Goal: Task Accomplishment & Management: Complete application form

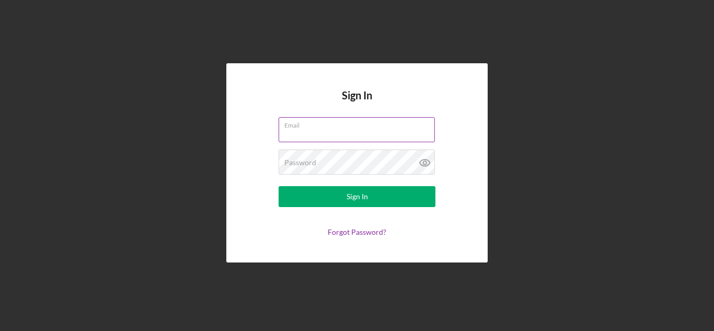
click at [318, 132] on input "Email" at bounding box center [357, 129] width 156 height 25
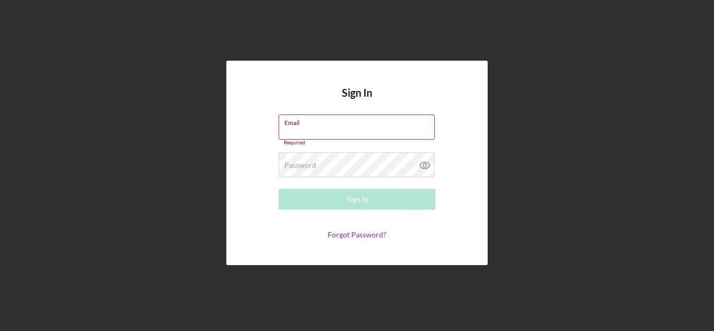
type input "[EMAIL_ADDRESS][DOMAIN_NAME]"
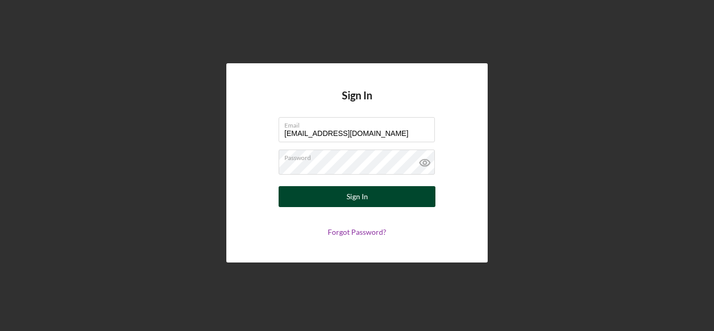
click at [335, 193] on button "Sign In" at bounding box center [357, 196] width 157 height 21
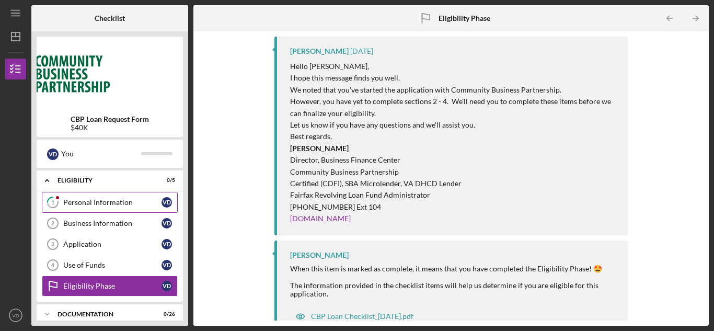
click at [114, 204] on div "Personal Information" at bounding box center [112, 202] width 98 height 8
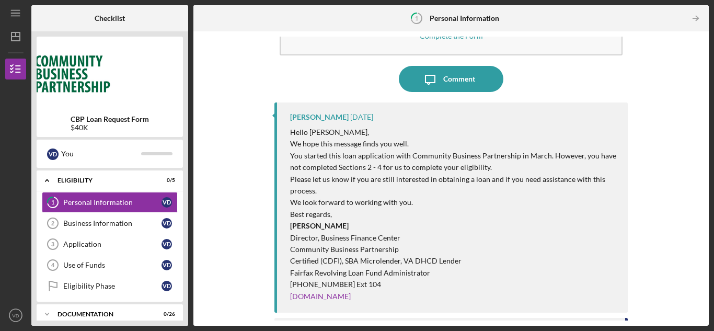
scroll to position [140, 0]
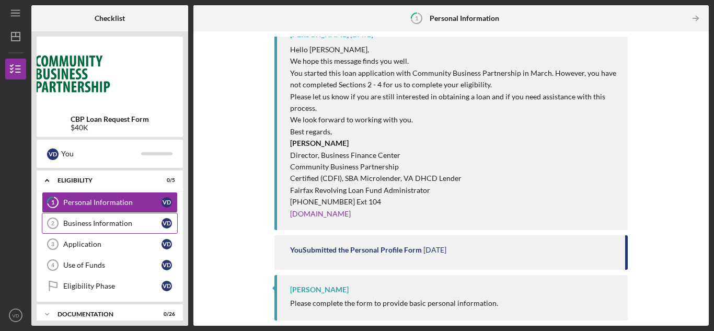
click at [74, 227] on div "Business Information" at bounding box center [112, 223] width 98 height 8
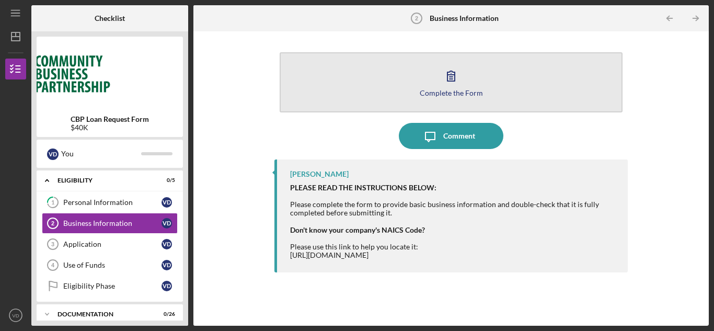
click at [467, 97] on button "Complete the Form Form" at bounding box center [451, 82] width 343 height 60
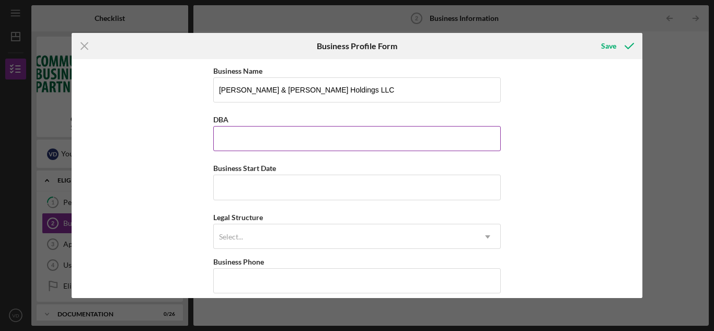
click at [281, 141] on input "DBA" at bounding box center [356, 138] width 287 height 25
type input "[PERSON_NAME]'s Flowers"
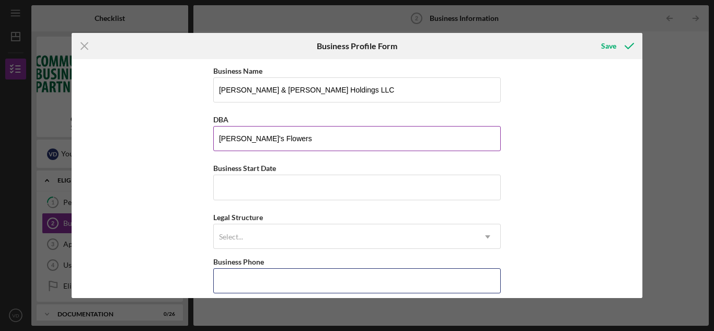
type input "[PHONE_NUMBER]"
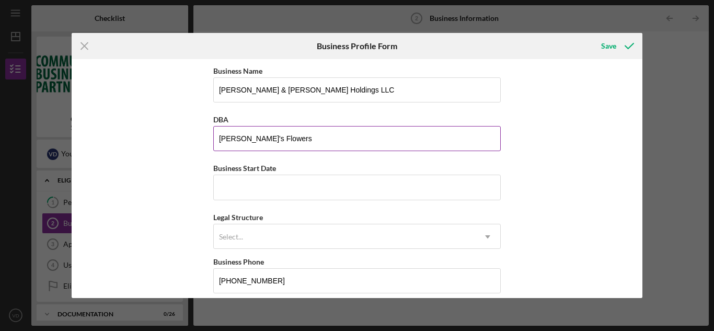
type input "[STREET_ADDRESS]"
type input "Woodbridge"
type input "[US_STATE]"
type input "22191"
type input "[US_STATE]"
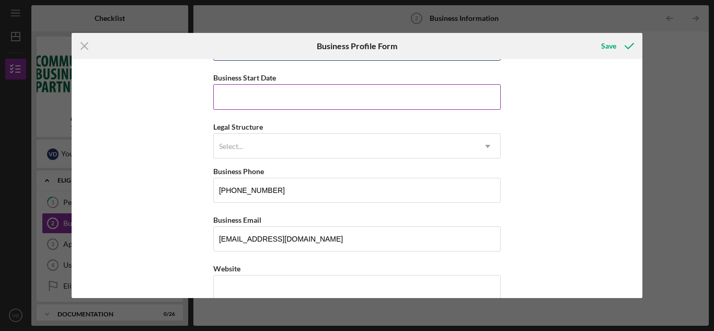
scroll to position [105, 0]
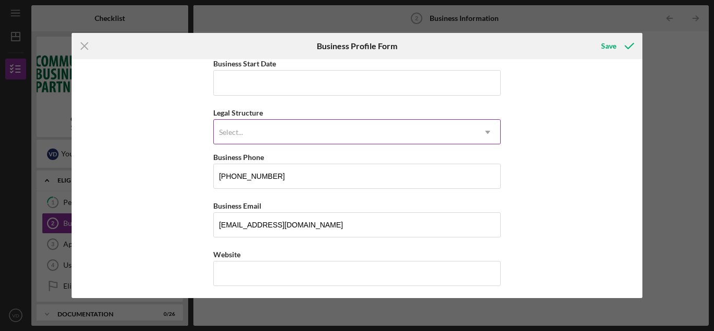
click at [298, 137] on div "Select..." at bounding box center [344, 132] width 261 height 24
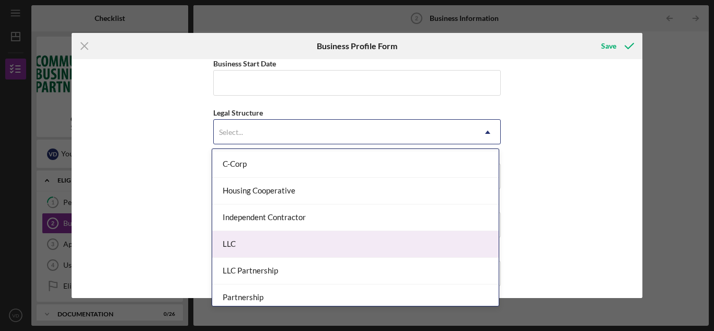
click at [279, 238] on div "LLC" at bounding box center [355, 244] width 286 height 27
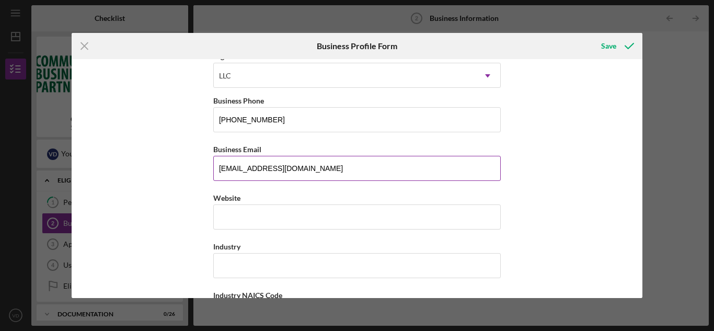
scroll to position [209, 0]
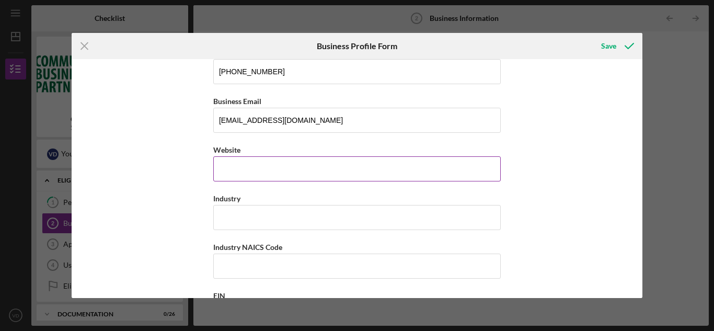
click at [274, 172] on input "Website" at bounding box center [356, 168] width 287 height 25
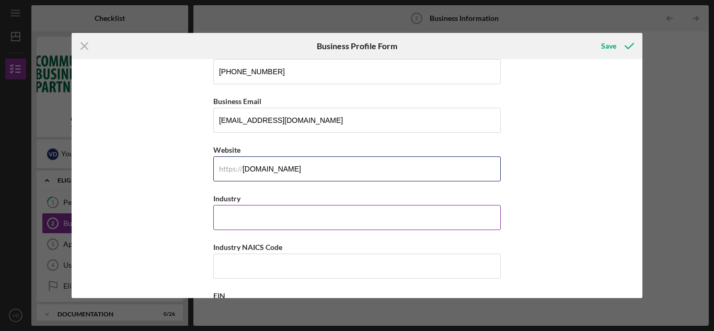
type input "[DOMAIN_NAME]"
click at [251, 216] on input "Industry" at bounding box center [356, 217] width 287 height 25
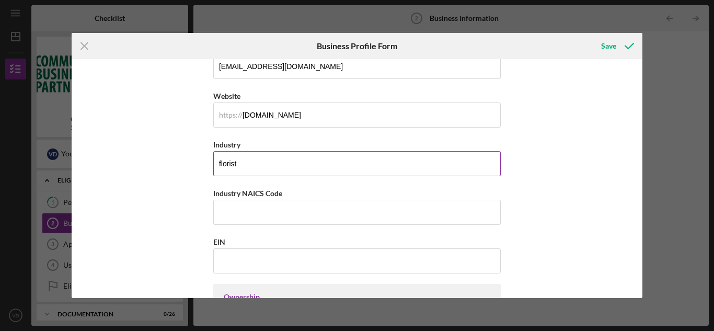
scroll to position [314, 0]
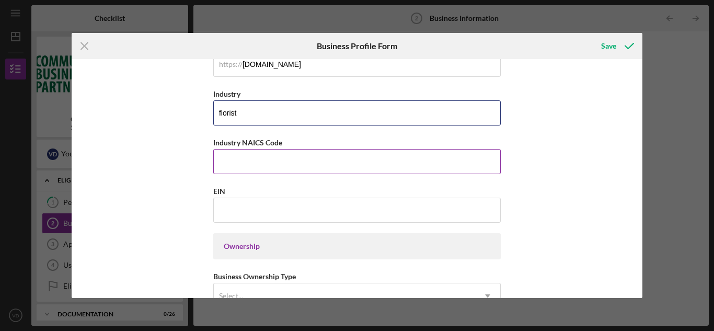
type input "florist"
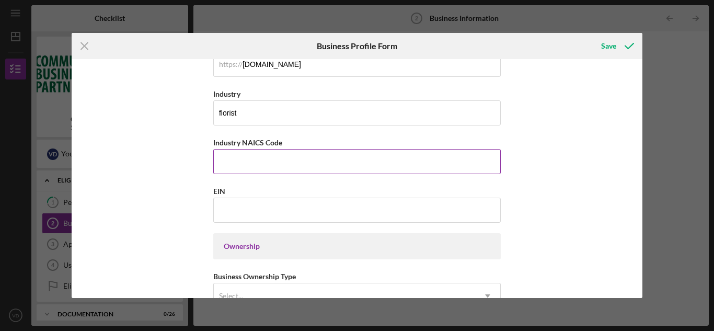
click at [254, 169] on input "Industry NAICS Code" at bounding box center [356, 161] width 287 height 25
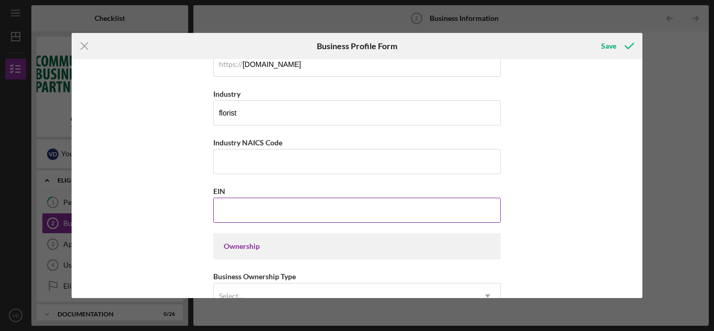
click at [254, 208] on input "EIN" at bounding box center [356, 210] width 287 height 25
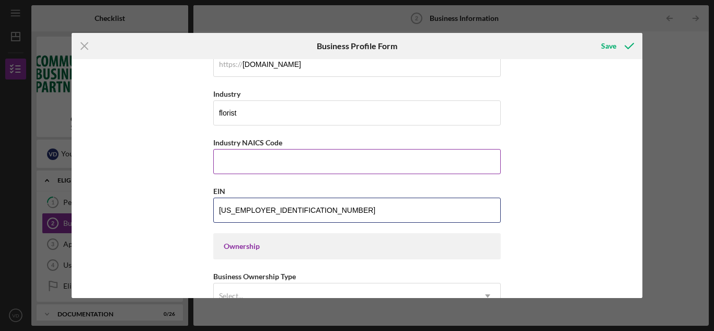
type input "[US_EMPLOYER_IDENTIFICATION_NUMBER]"
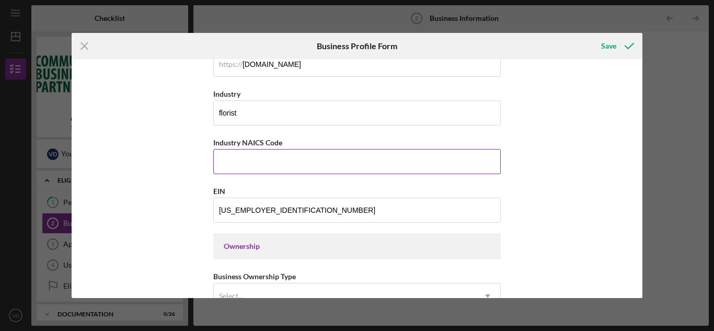
click at [226, 143] on label "Industry NAICS Code" at bounding box center [247, 142] width 69 height 9
click at [226, 149] on input "Industry NAICS Code" at bounding box center [356, 161] width 287 height 25
click at [226, 143] on label "Industry NAICS Code" at bounding box center [247, 142] width 69 height 9
click at [226, 149] on input "Industry NAICS Code" at bounding box center [356, 161] width 287 height 25
click at [257, 143] on label "Industry NAICS Code" at bounding box center [247, 142] width 69 height 9
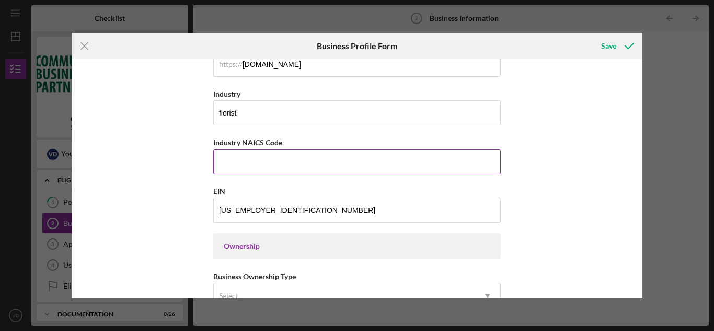
click at [257, 149] on input "Industry NAICS Code" at bounding box center [356, 161] width 287 height 25
click at [257, 143] on label "Industry NAICS Code" at bounding box center [247, 142] width 69 height 9
click at [257, 149] on input "Industry NAICS Code" at bounding box center [356, 161] width 287 height 25
drag, startPoint x: 214, startPoint y: 141, endPoint x: 282, endPoint y: 142, distance: 67.9
click at [282, 142] on div "Industry NAICS Code" at bounding box center [356, 142] width 287 height 13
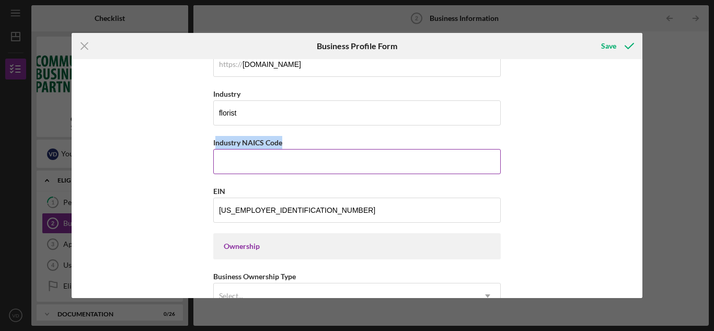
drag, startPoint x: 218, startPoint y: 142, endPoint x: 246, endPoint y: 142, distance: 27.7
click at [219, 142] on label "Industry NAICS Code" at bounding box center [247, 142] width 69 height 9
click at [219, 149] on input "Industry NAICS Code" at bounding box center [356, 161] width 287 height 25
drag, startPoint x: 281, startPoint y: 142, endPoint x: 219, endPoint y: 140, distance: 61.7
click at [219, 140] on label "Industry NAICS Code" at bounding box center [247, 142] width 69 height 9
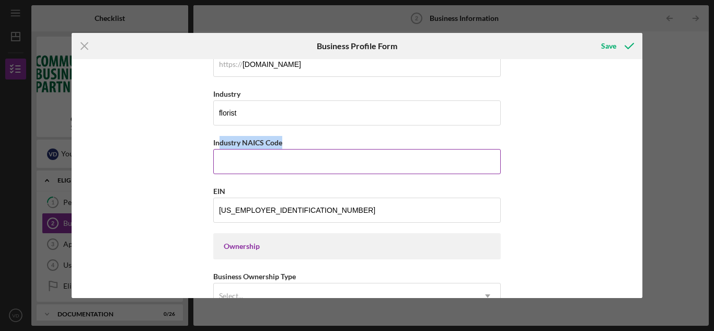
click at [273, 140] on label "Industry NAICS Code" at bounding box center [247, 142] width 69 height 9
click at [273, 149] on input "Industry NAICS Code" at bounding box center [356, 161] width 287 height 25
drag, startPoint x: 281, startPoint y: 145, endPoint x: 212, endPoint y: 142, distance: 69.0
click at [213, 142] on label "Industry NAICS Code" at bounding box center [247, 142] width 69 height 9
copy label "Industry NAICS Code"
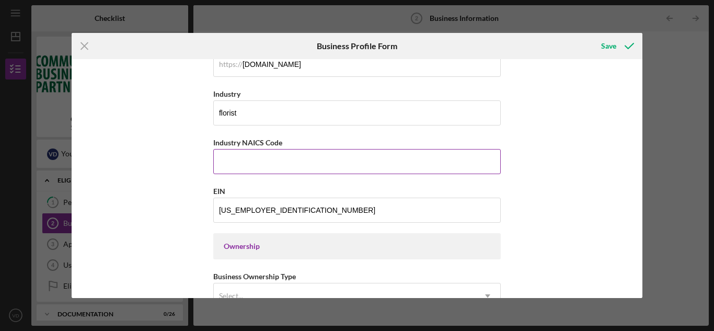
click at [249, 165] on input "Industry NAICS Code" at bounding box center [356, 161] width 287 height 25
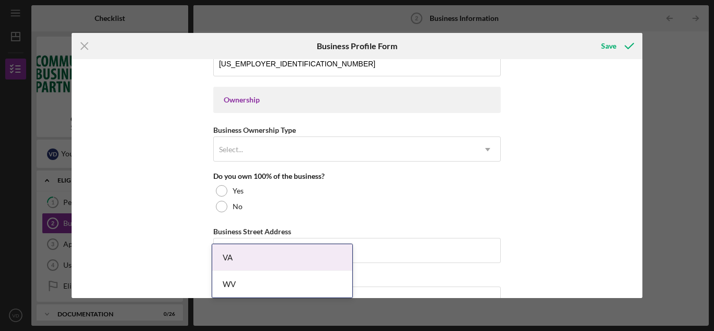
scroll to position [523, 0]
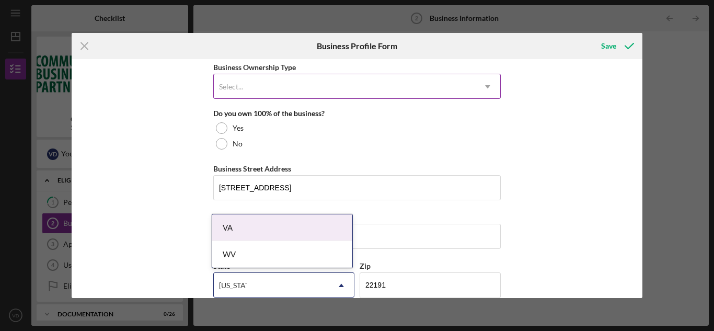
type input "453110"
click at [288, 83] on div "Select..." at bounding box center [344, 87] width 261 height 24
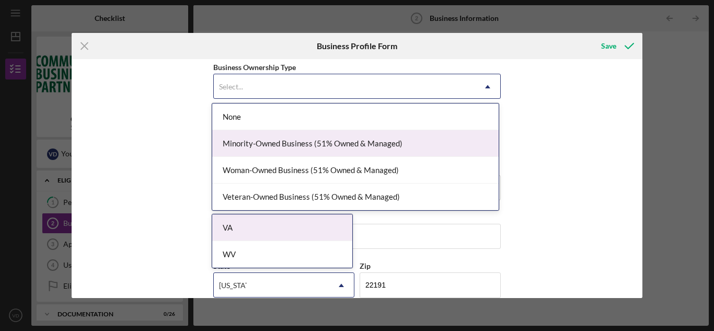
click at [298, 139] on div "Minority-Owned Business (51% Owned & Managed)" at bounding box center [355, 143] width 286 height 27
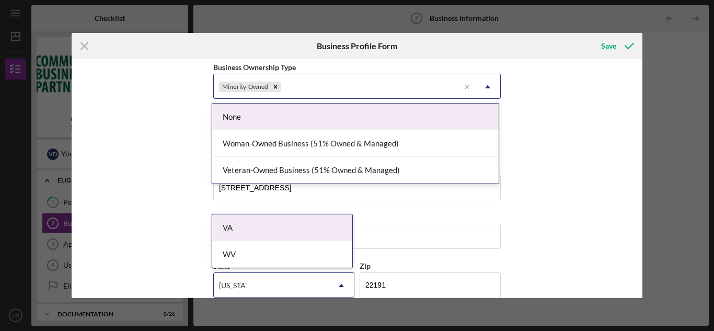
click at [481, 85] on icon "Icon/Dropdown Arrow" at bounding box center [487, 86] width 25 height 25
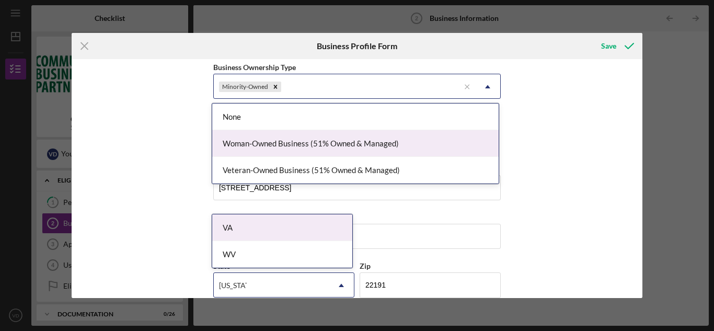
click at [279, 142] on div "Woman-Owned Business (51% Owned & Managed)" at bounding box center [355, 143] width 286 height 27
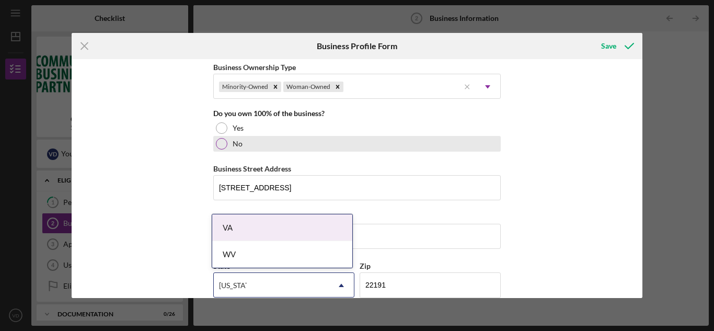
click at [226, 142] on div "No" at bounding box center [356, 144] width 287 height 16
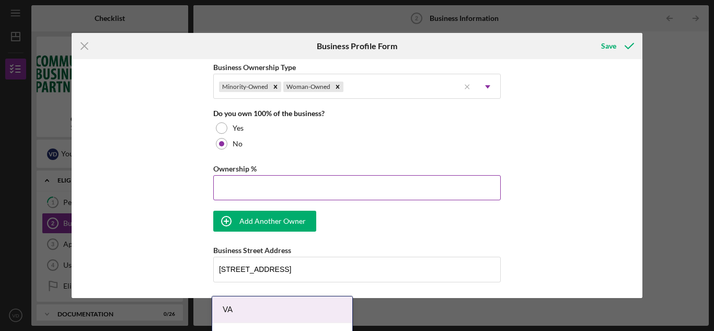
click at [247, 190] on input "Ownership %" at bounding box center [356, 187] width 287 height 25
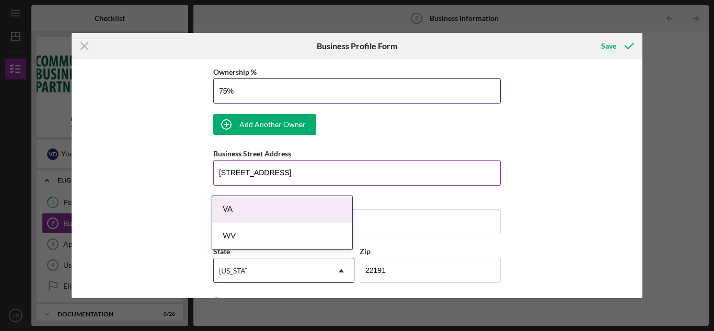
scroll to position [627, 0]
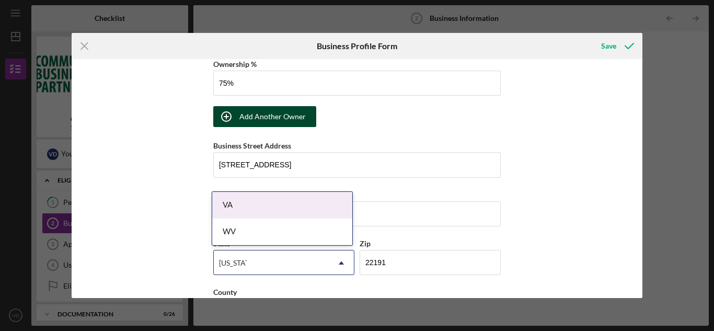
type input "75.00%"
click at [278, 113] on div "Add Another Owner" at bounding box center [272, 116] width 66 height 21
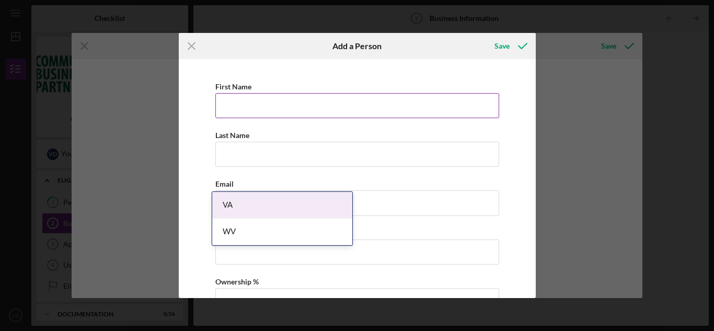
click at [279, 108] on input "First Name" at bounding box center [357, 105] width 284 height 25
type input "[PERSON_NAME]"
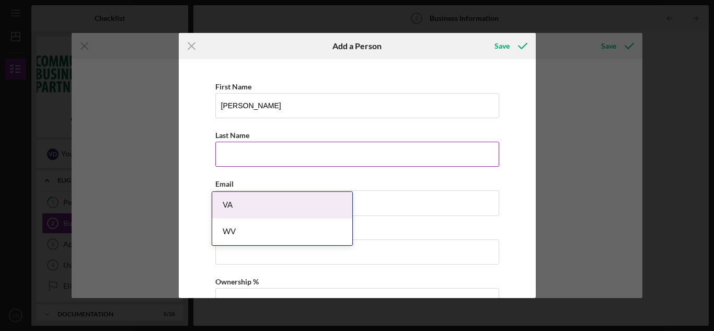
click at [272, 153] on input "Last Name" at bounding box center [357, 154] width 284 height 25
type input "[PERSON_NAME]"
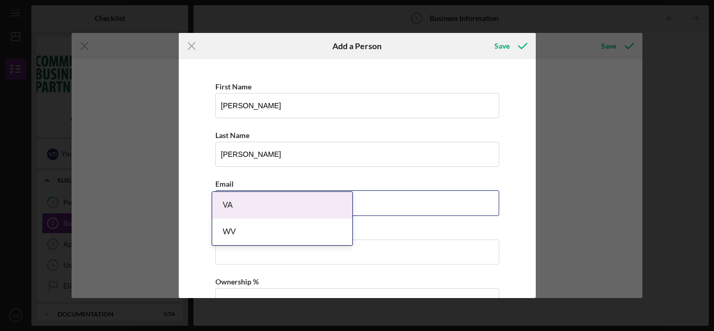
type input "[EMAIL_ADDRESS][DOMAIN_NAME]"
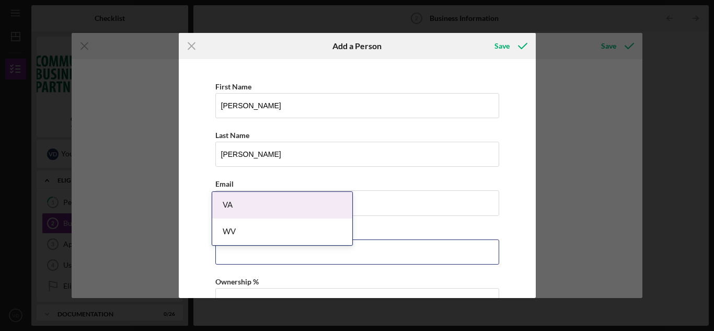
type input "[PHONE_NUMBER]"
click at [302, 208] on div "VA" at bounding box center [282, 205] width 140 height 27
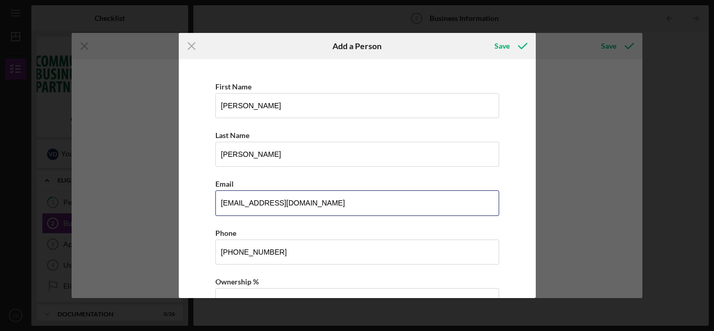
drag, startPoint x: 338, startPoint y: 198, endPoint x: 193, endPoint y: 200, distance: 144.8
click at [193, 200] on div "First Name [PERSON_NAME] Last Name [PERSON_NAME] Email [EMAIL_ADDRESS][DOMAIN_N…" at bounding box center [357, 201] width 346 height 274
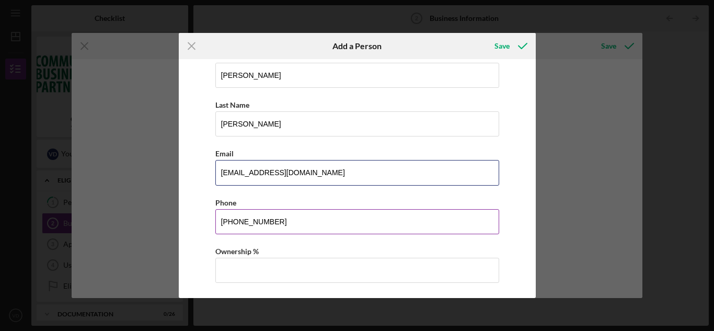
scroll to position [47, 0]
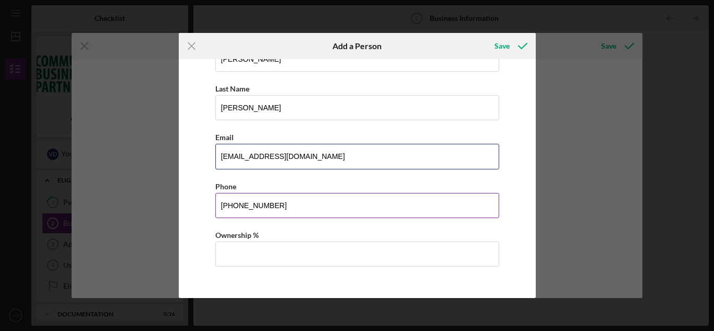
type input "[EMAIL_ADDRESS][DOMAIN_NAME]"
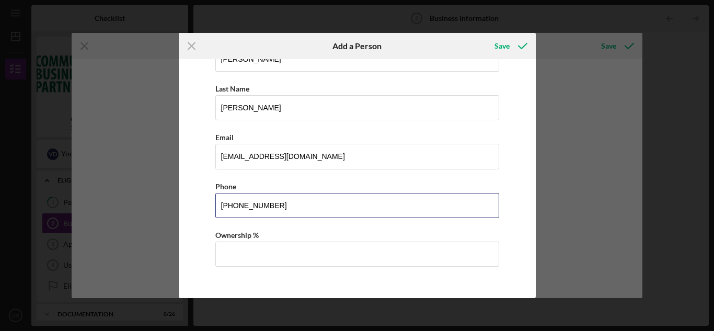
drag, startPoint x: 292, startPoint y: 207, endPoint x: 202, endPoint y: 207, distance: 89.9
click at [202, 207] on div "First Name [PERSON_NAME] Last Name [PERSON_NAME] Email [EMAIL_ADDRESS][DOMAIN_N…" at bounding box center [357, 155] width 346 height 274
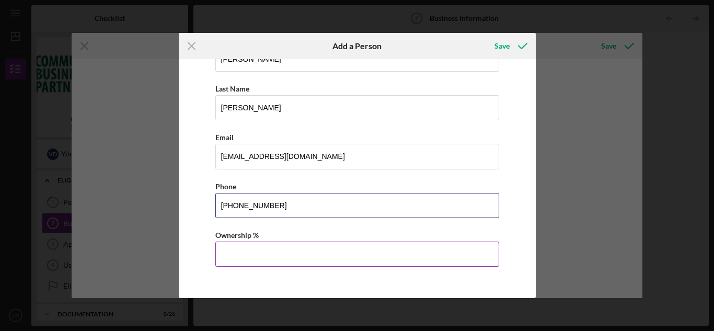
type input "[PHONE_NUMBER]"
click at [265, 250] on input "Ownership %" at bounding box center [357, 253] width 284 height 25
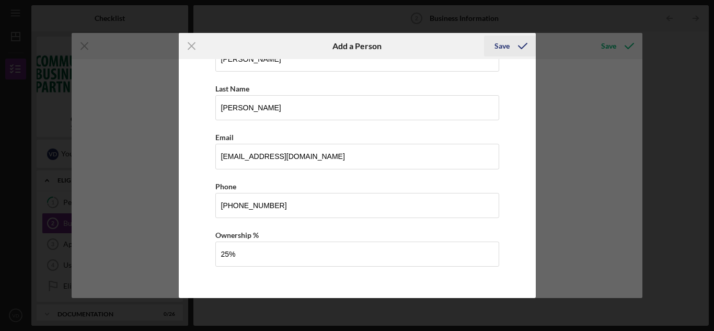
type input "25.00%"
click at [502, 45] on div "Save" at bounding box center [501, 46] width 15 height 21
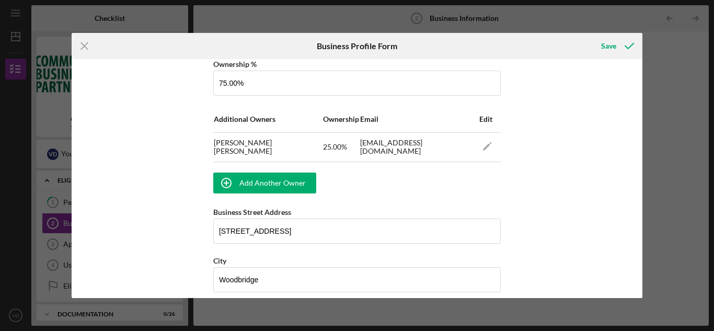
scroll to position [732, 0]
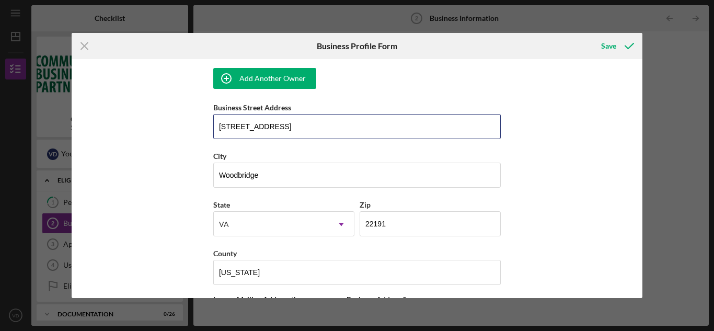
drag, startPoint x: 346, startPoint y: 121, endPoint x: 126, endPoint y: 134, distance: 220.9
click at [126, 135] on div "Business Name [PERSON_NAME] & [PERSON_NAME] Holdings LLC DBA [PERSON_NAME]'s Fl…" at bounding box center [357, 178] width 571 height 238
type input "[STREET_ADDRESS]"
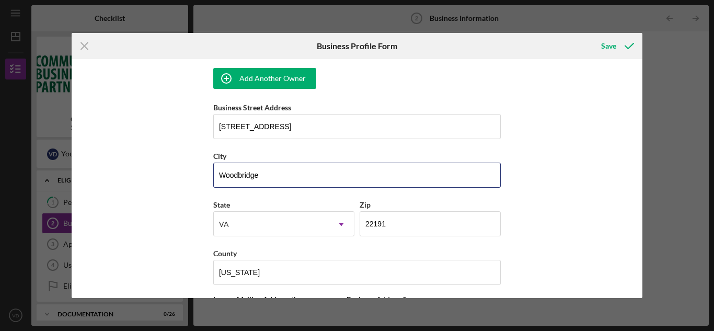
drag, startPoint x: 281, startPoint y: 179, endPoint x: 148, endPoint y: 178, distance: 132.7
click at [148, 178] on div "Business Name [PERSON_NAME] & [PERSON_NAME] Holdings LLC DBA [PERSON_NAME]'s Fl…" at bounding box center [357, 178] width 571 height 238
type input "Occoquan"
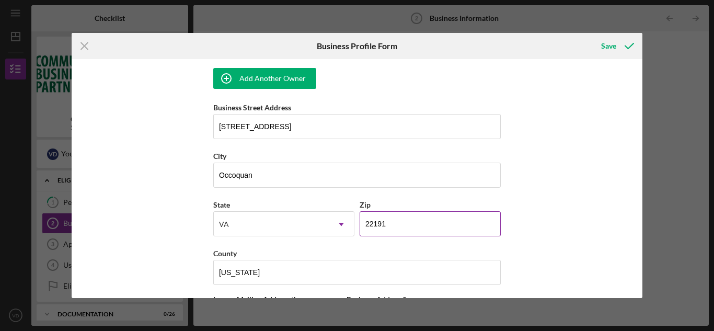
drag, startPoint x: 430, startPoint y: 225, endPoint x: 373, endPoint y: 229, distance: 57.1
click at [373, 229] on input "22191" at bounding box center [430, 223] width 141 height 25
type input "22125"
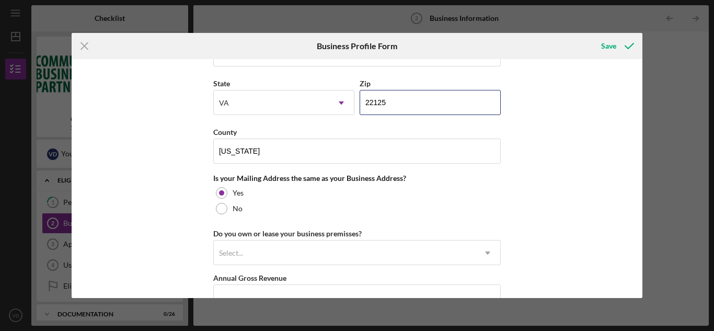
scroll to position [888, 0]
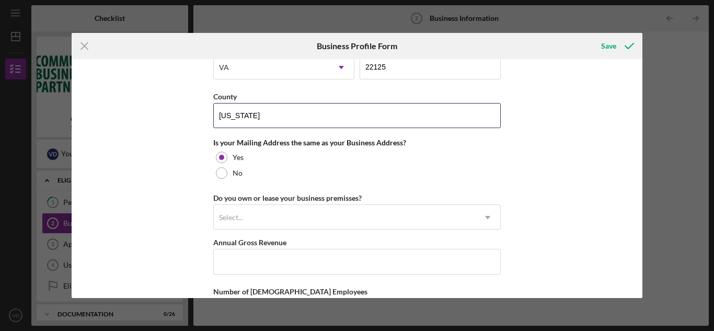
drag, startPoint x: 268, startPoint y: 125, endPoint x: 204, endPoint y: 121, distance: 63.4
click at [204, 121] on div "Business Name [PERSON_NAME] & [PERSON_NAME] Holdings LLC DBA [PERSON_NAME]'s Fl…" at bounding box center [357, 178] width 571 height 238
click at [207, 120] on div "Business Name [PERSON_NAME] & [PERSON_NAME] Holdings LLC DBA [PERSON_NAME]'s Fl…" at bounding box center [357, 178] width 571 height 238
click at [256, 121] on input "[US_STATE]" at bounding box center [356, 115] width 287 height 25
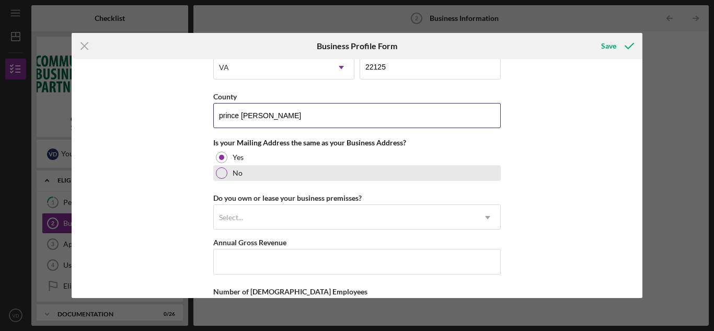
type input "prince [PERSON_NAME]"
click at [230, 172] on div "No" at bounding box center [356, 173] width 287 height 16
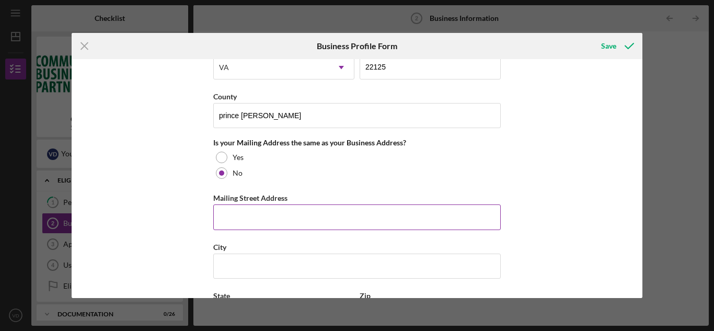
scroll to position [993, 0]
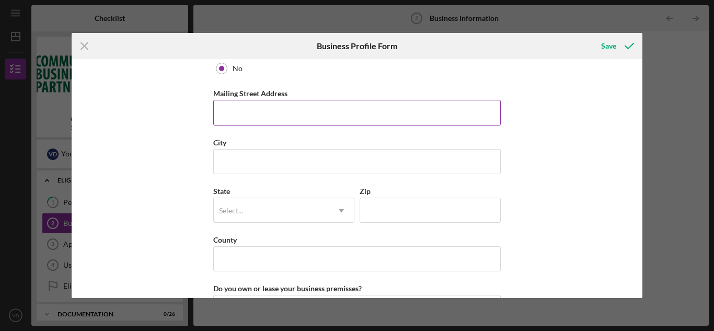
click at [275, 111] on input "Mailing Street Address" at bounding box center [356, 112] width 287 height 25
type input "po box 4"
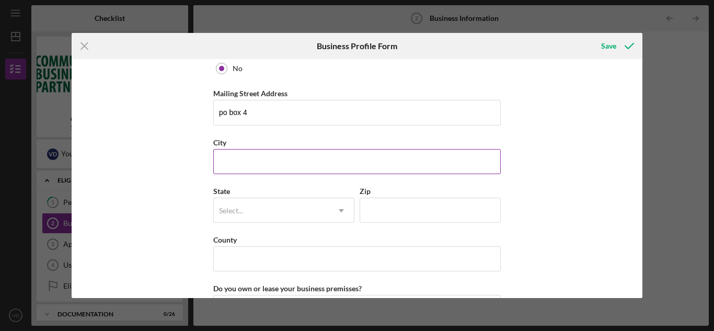
click at [280, 160] on input "City" at bounding box center [356, 161] width 287 height 25
type input "Occoquan"
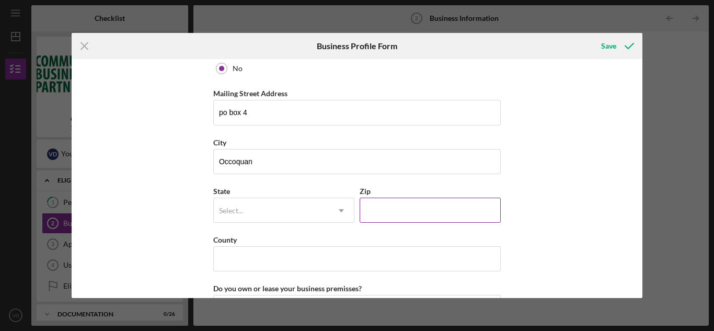
type input "22125"
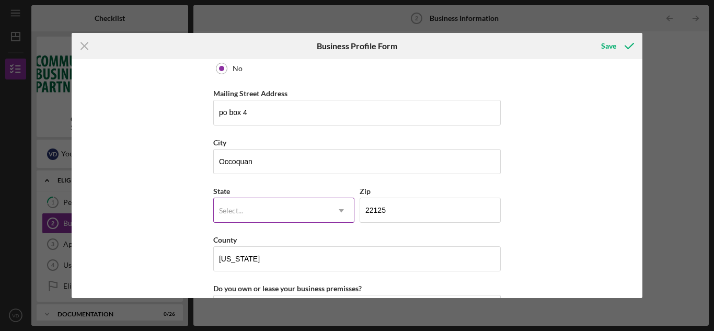
click at [287, 215] on div "Select..." at bounding box center [271, 211] width 115 height 24
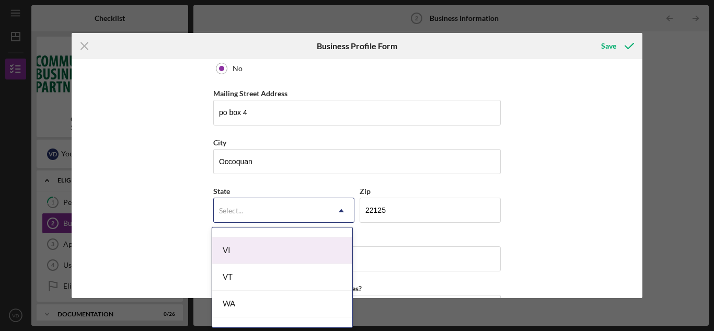
scroll to position [1777, 0]
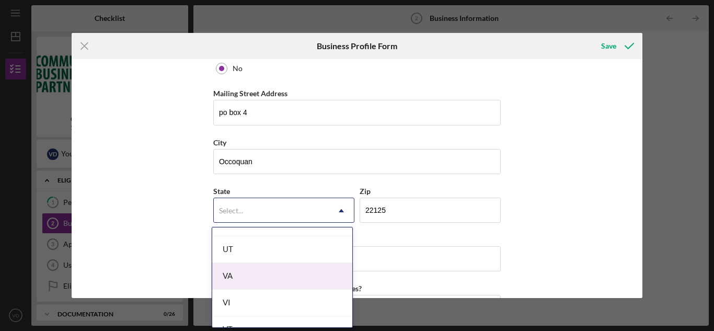
click at [294, 271] on div "VA" at bounding box center [282, 276] width 140 height 27
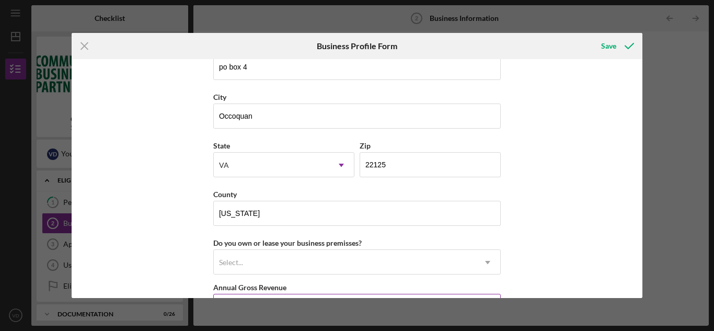
scroll to position [1150, 0]
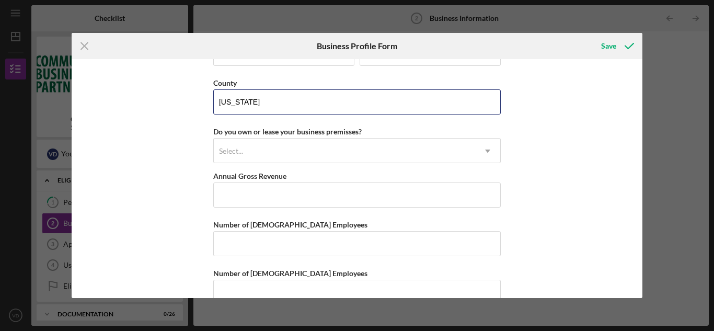
drag, startPoint x: 316, startPoint y: 97, endPoint x: 199, endPoint y: 96, distance: 117.1
click at [199, 96] on div "Business Name [PERSON_NAME] & [PERSON_NAME] Holdings LLC DBA [PERSON_NAME]'s Fl…" at bounding box center [357, 178] width 571 height 238
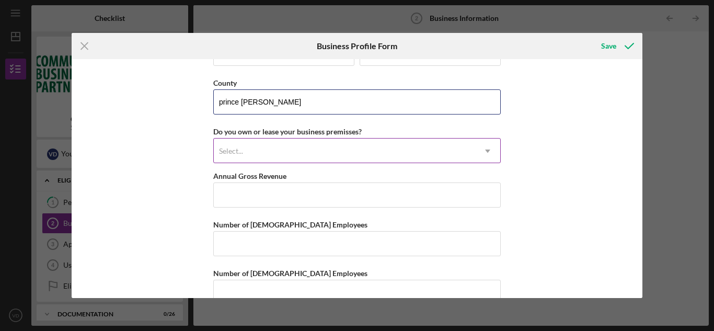
type input "prince [PERSON_NAME]"
click at [263, 162] on div "Select..." at bounding box center [344, 151] width 261 height 24
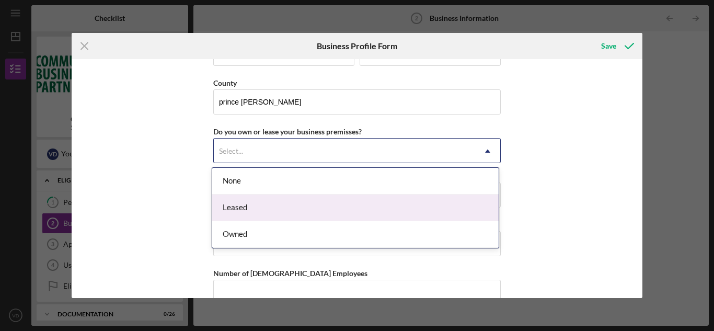
click at [249, 208] on div "Leased" at bounding box center [355, 207] width 286 height 27
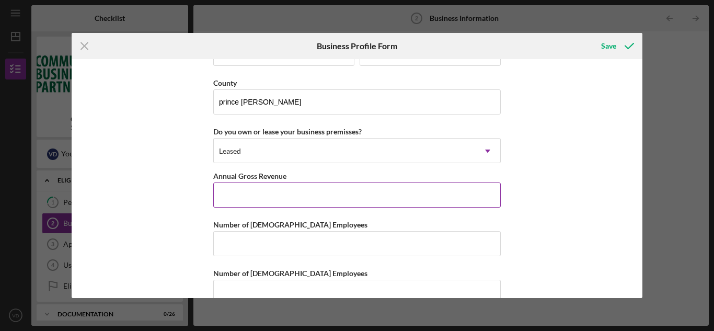
click at [253, 201] on input "Annual Gross Revenue" at bounding box center [356, 194] width 287 height 25
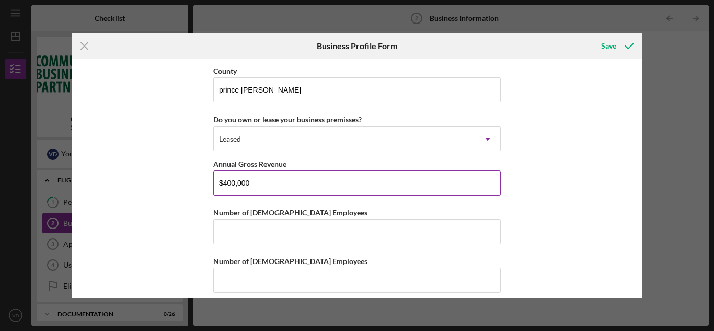
scroll to position [1172, 0]
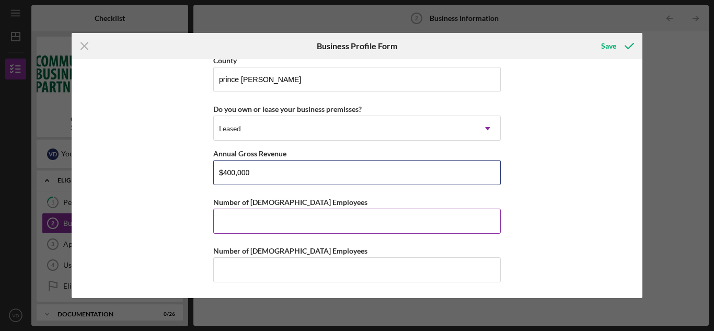
type input "$400,000"
click at [294, 219] on input "Number of [DEMOGRAPHIC_DATA] Employees" at bounding box center [356, 220] width 287 height 25
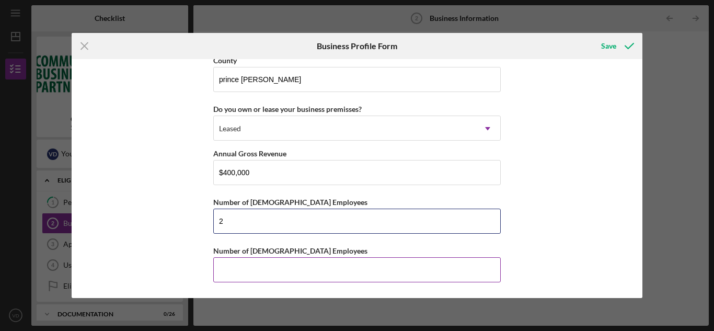
type input "2"
click at [289, 272] on input "Number of [DEMOGRAPHIC_DATA] Employees" at bounding box center [356, 269] width 287 height 25
type input "4"
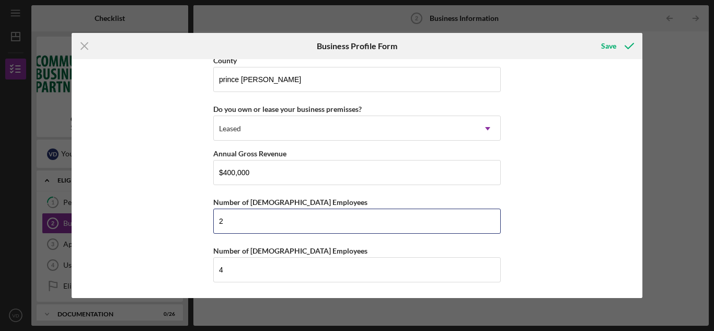
drag, startPoint x: 236, startPoint y: 223, endPoint x: 188, endPoint y: 217, distance: 48.9
click at [188, 217] on div "Business Name [PERSON_NAME] & [PERSON_NAME] Holdings LLC DBA [PERSON_NAME]'s Fl…" at bounding box center [357, 178] width 571 height 238
type input "1"
click at [605, 46] on div "Save" at bounding box center [608, 46] width 15 height 21
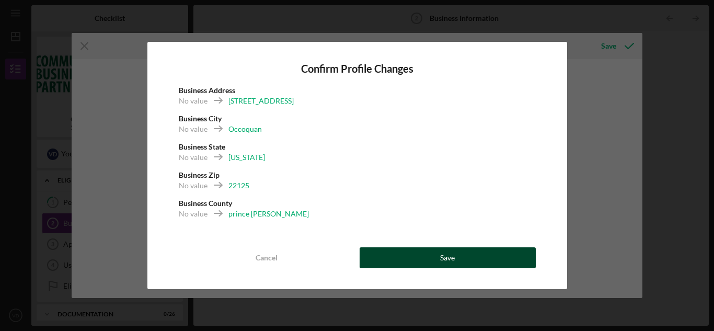
click at [419, 254] on button "Save" at bounding box center [448, 257] width 176 height 21
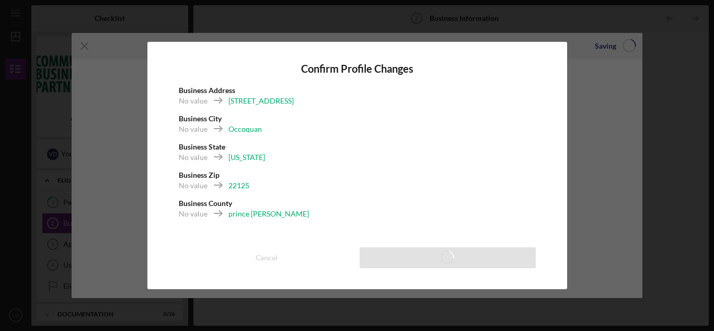
type input "75.00%"
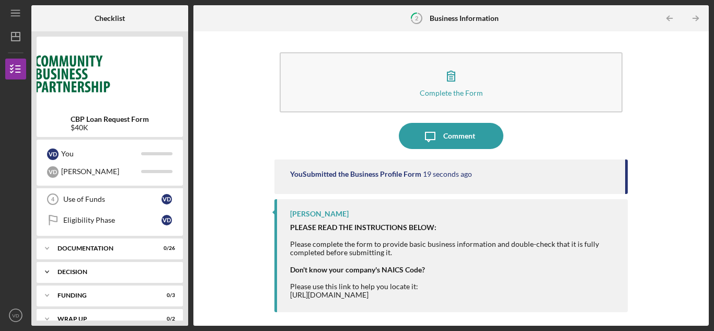
scroll to position [98, 0]
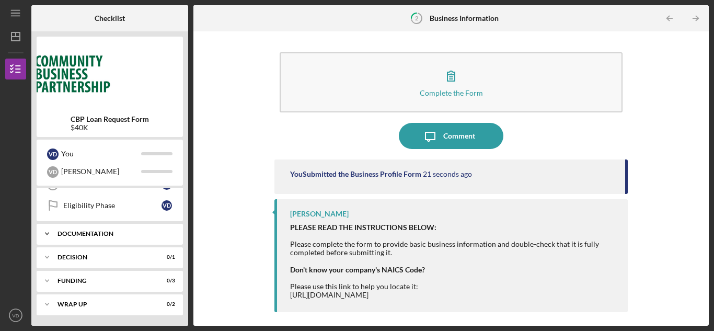
click at [145, 236] on div "Documentation" at bounding box center [113, 233] width 112 height 6
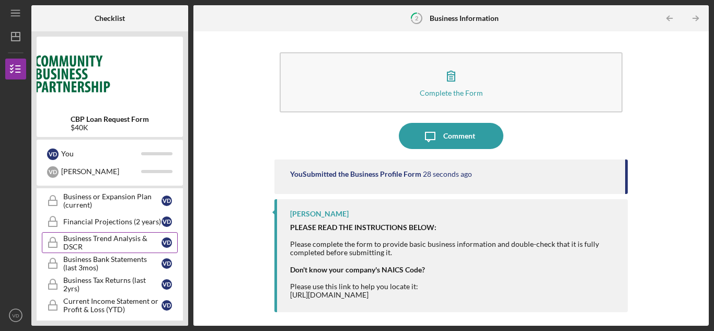
scroll to position [360, 0]
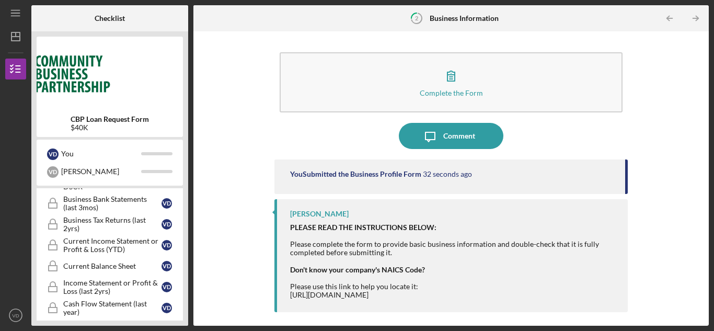
click at [14, 24] on div "Icon/Menu" at bounding box center [15, 13] width 21 height 26
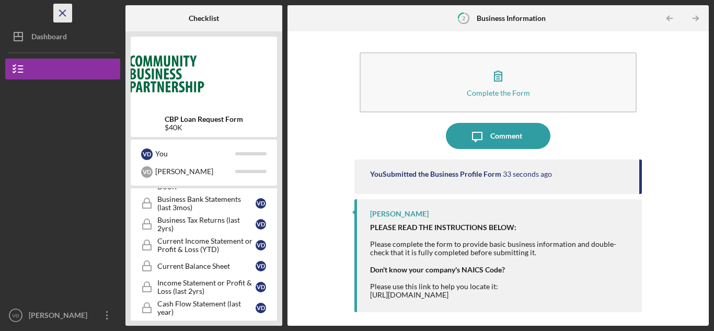
click at [66, 17] on icon "Icon/Menu Close" at bounding box center [63, 14] width 24 height 24
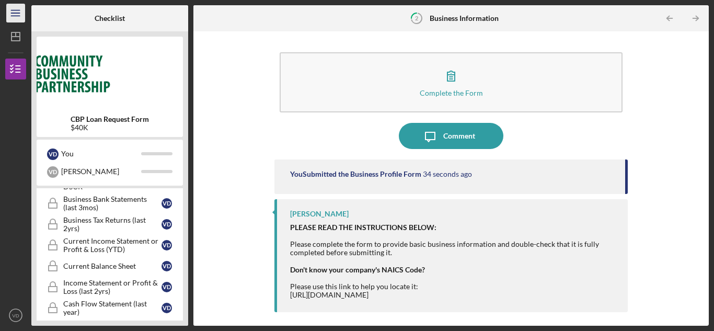
click at [15, 11] on icon "Icon/Menu" at bounding box center [16, 14] width 24 height 24
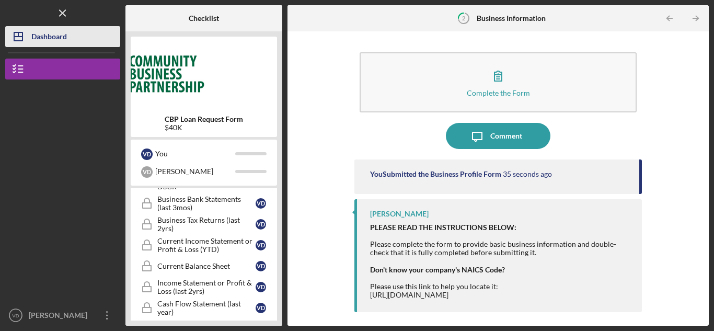
click at [16, 30] on icon "Icon/Dashboard" at bounding box center [18, 37] width 26 height 26
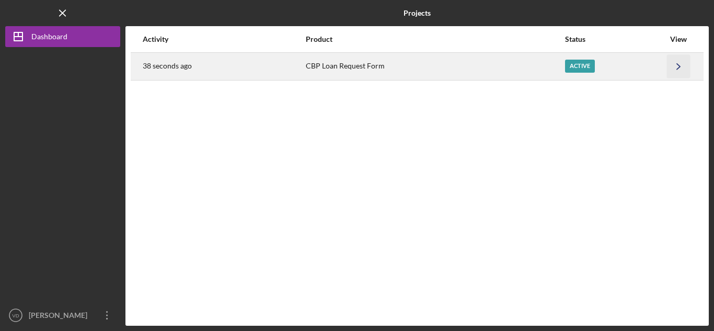
click at [677, 64] on polyline "button" at bounding box center [678, 66] width 3 height 6
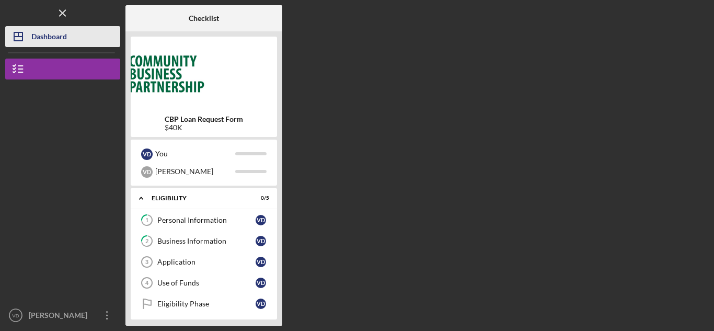
click at [76, 40] on button "Icon/Dashboard Dashboard" at bounding box center [62, 36] width 115 height 21
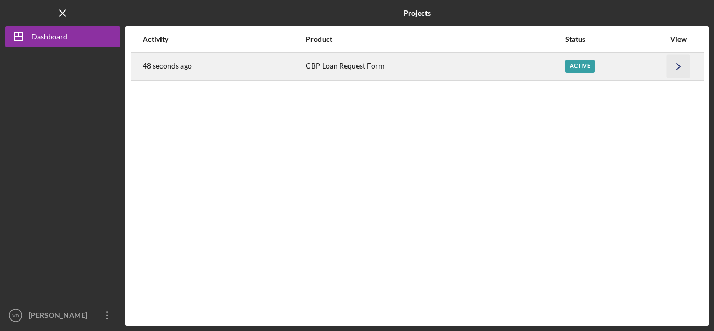
click at [675, 69] on icon "Icon/Navigate" at bounding box center [679, 66] width 24 height 24
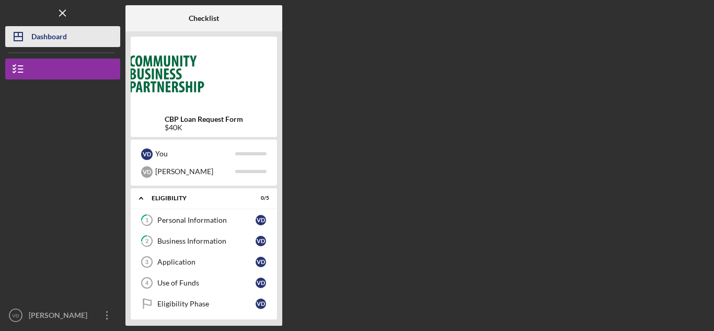
click at [40, 34] on div "Dashboard" at bounding box center [49, 38] width 36 height 24
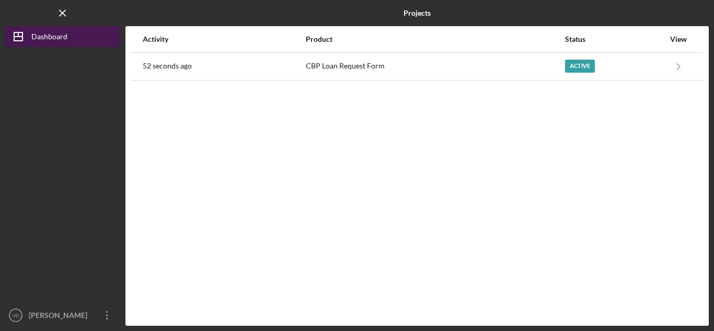
click at [17, 35] on icon "Icon/Dashboard" at bounding box center [18, 37] width 26 height 26
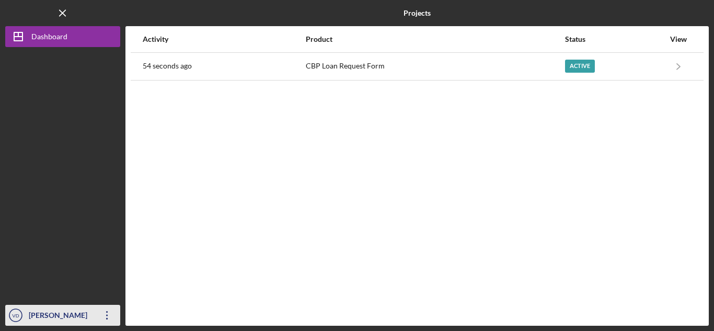
click at [109, 315] on icon "Icon/Overflow" at bounding box center [107, 315] width 26 height 26
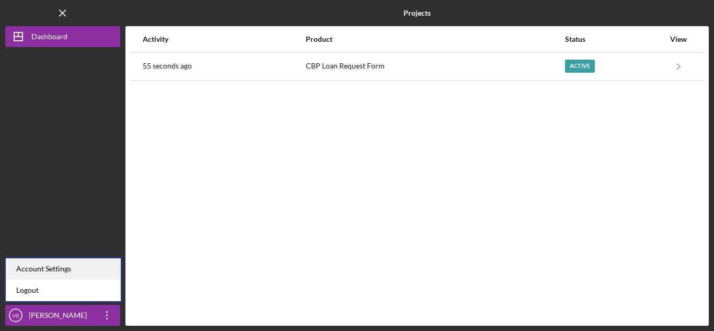
click at [63, 272] on div "Account Settings" at bounding box center [63, 268] width 115 height 21
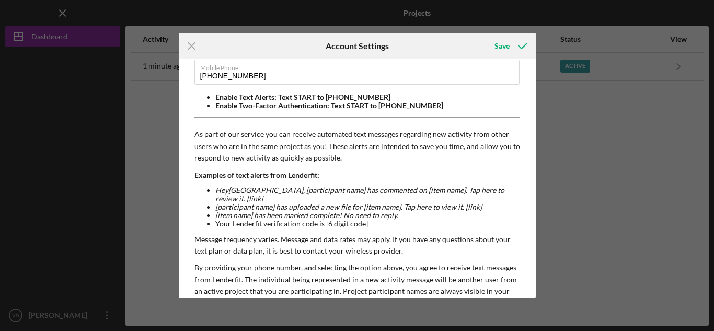
scroll to position [129, 0]
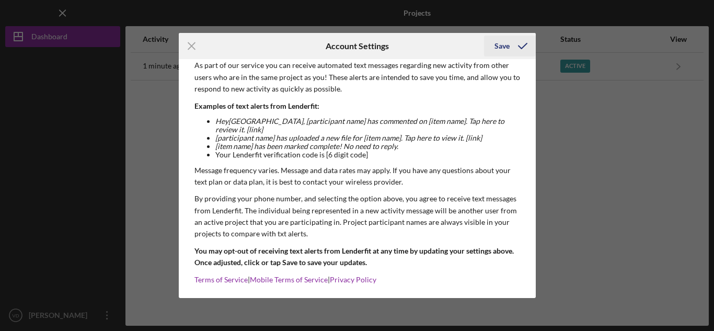
click at [515, 45] on icon "submit" at bounding box center [522, 46] width 26 height 26
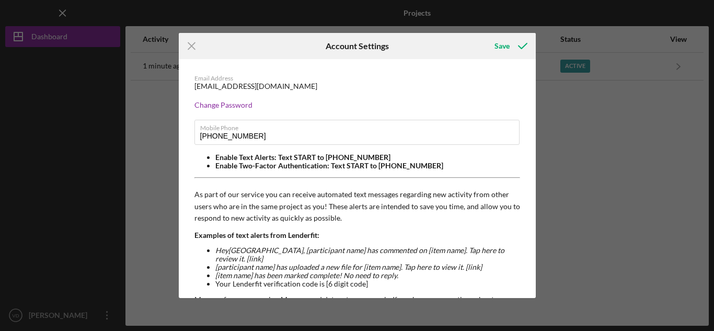
click at [598, 123] on div "Icon/Menu Close Account Settings Save Email Address [EMAIL_ADDRESS][DOMAIN_NAME…" at bounding box center [357, 165] width 714 height 331
click at [193, 42] on icon "Icon/Menu Close" at bounding box center [192, 46] width 26 height 26
